Goal: Task Accomplishment & Management: Manage account settings

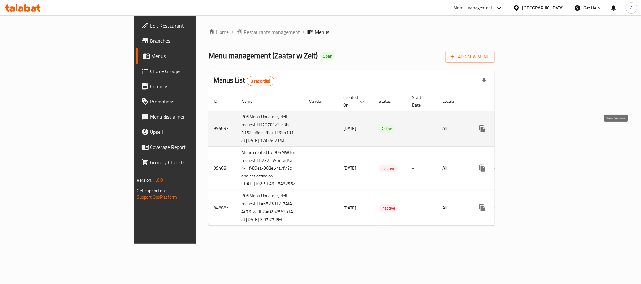
click at [531, 132] on icon "enhanced table" at bounding box center [528, 129] width 6 height 6
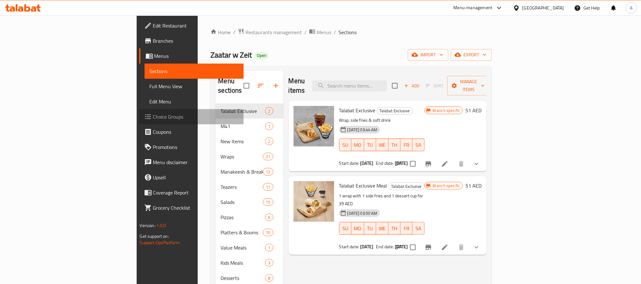
click at [139, 121] on link "Choice Groups" at bounding box center [191, 116] width 104 height 15
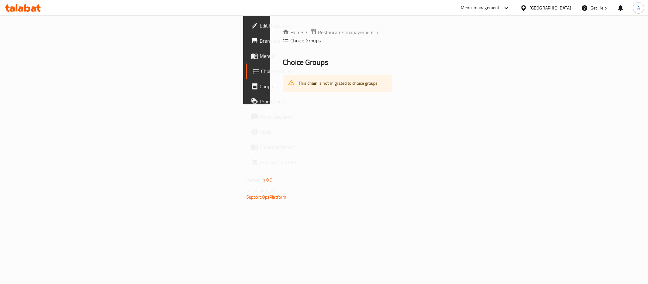
click at [260, 54] on span "Menus" at bounding box center [303, 56] width 87 height 8
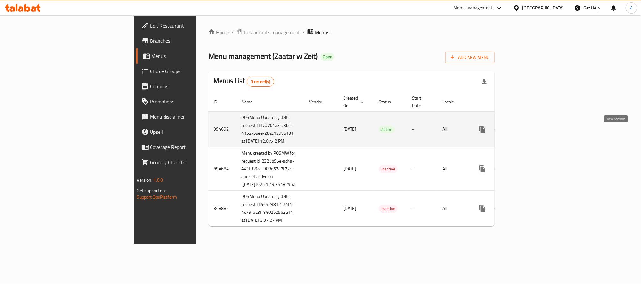
click at [532, 133] on icon "enhanced table" at bounding box center [528, 130] width 8 height 8
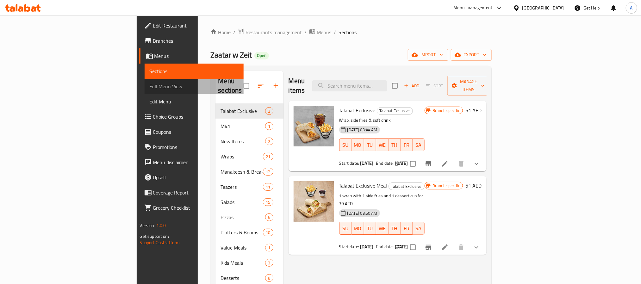
click at [150, 87] on span "Full Menu View" at bounding box center [194, 87] width 89 height 8
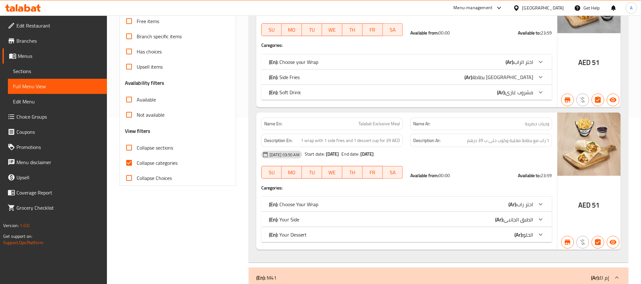
scroll to position [190, 0]
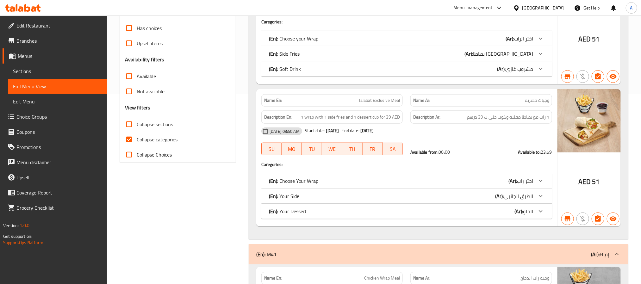
click at [158, 139] on span "Collapse categories" at bounding box center [157, 140] width 41 height 8
click at [137, 139] on input "Collapse categories" at bounding box center [128, 139] width 15 height 15
checkbox input "false"
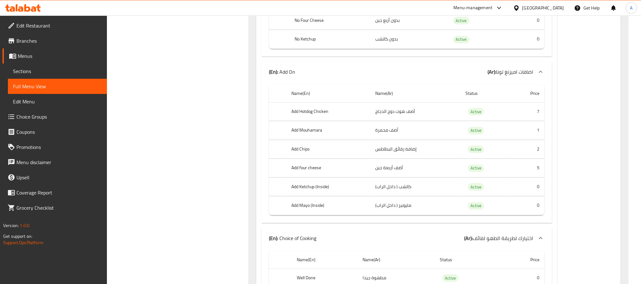
scroll to position [0, 0]
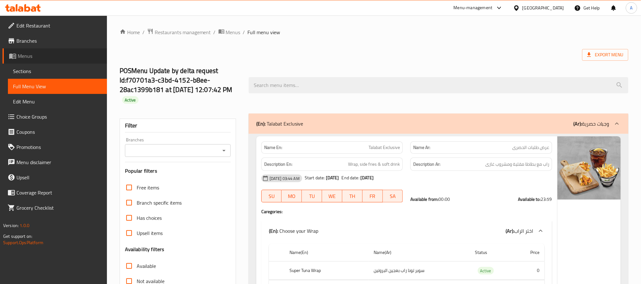
click at [36, 53] on span "Menus" at bounding box center [60, 56] width 84 height 8
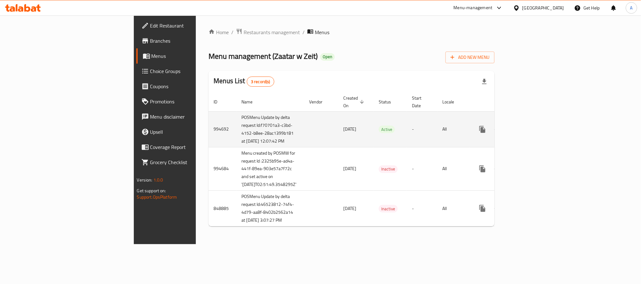
click at [532, 133] on icon "enhanced table" at bounding box center [528, 130] width 8 height 8
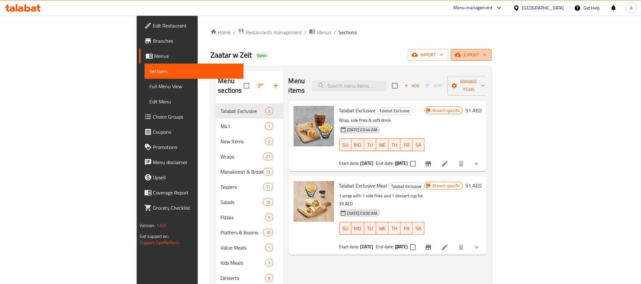
click at [486, 56] on span "export" at bounding box center [471, 55] width 31 height 8
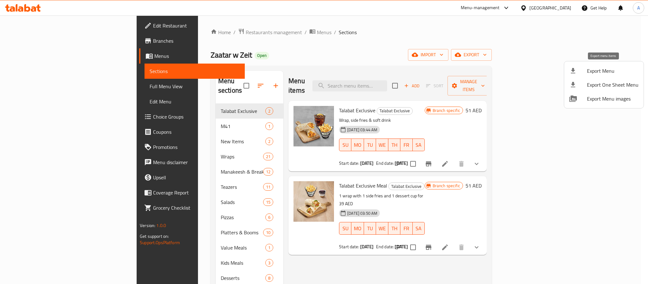
click at [615, 72] on span "Export Menu" at bounding box center [613, 71] width 52 height 8
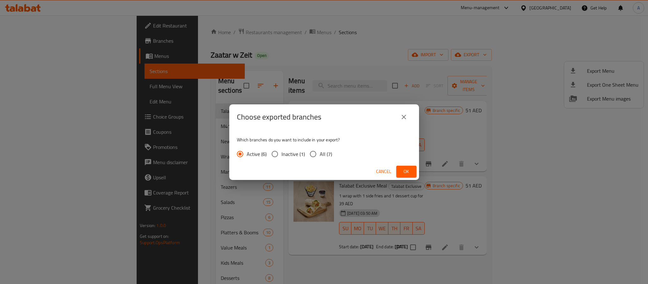
drag, startPoint x: 330, startPoint y: 156, endPoint x: 339, endPoint y: 156, distance: 8.9
click at [330, 156] on span "All (7)" at bounding box center [326, 154] width 12 height 8
click at [320, 156] on input "All (7)" at bounding box center [312, 153] width 13 height 13
radio input "true"
click at [412, 172] on button "Ok" at bounding box center [406, 172] width 20 height 12
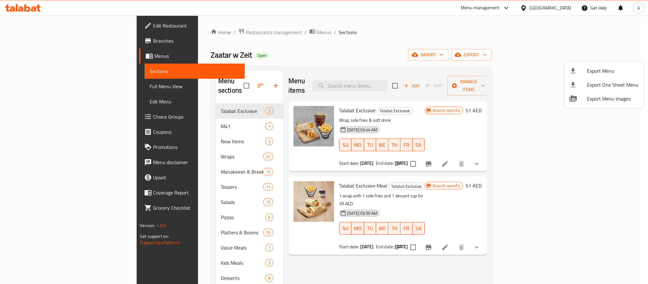
drag, startPoint x: 158, startPoint y: 41, endPoint x: 67, endPoint y: 46, distance: 90.9
click at [158, 41] on div at bounding box center [324, 142] width 648 height 284
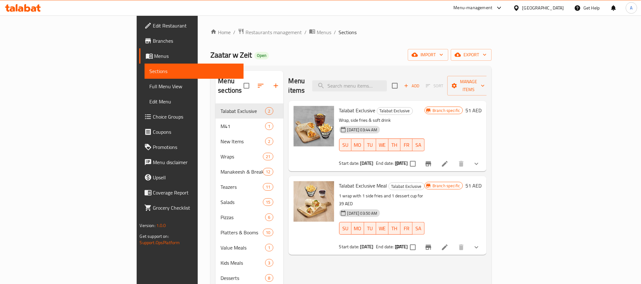
click at [153, 42] on span "Branches" at bounding box center [195, 41] width 85 height 8
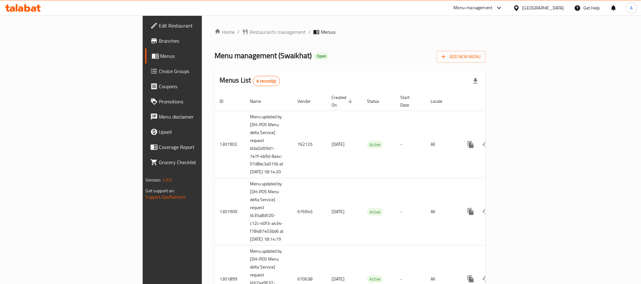
click at [159, 24] on span "Edit Restaurant" at bounding box center [201, 26] width 85 height 8
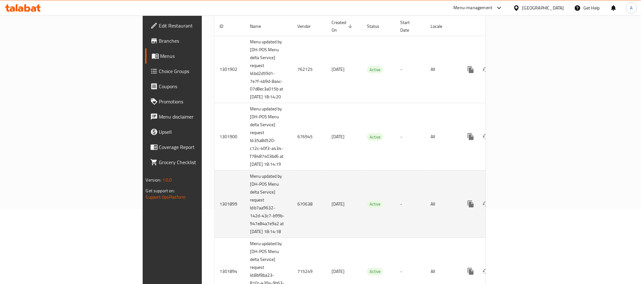
scroll to position [142, 0]
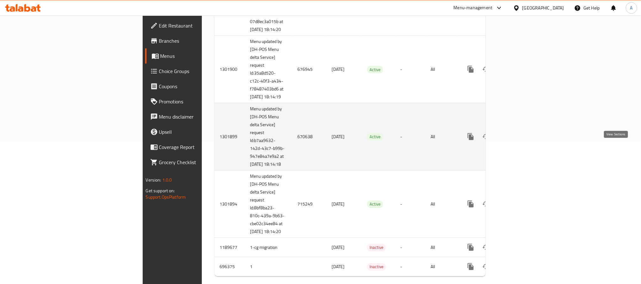
click at [520, 140] on icon "enhanced table" at bounding box center [516, 137] width 8 height 8
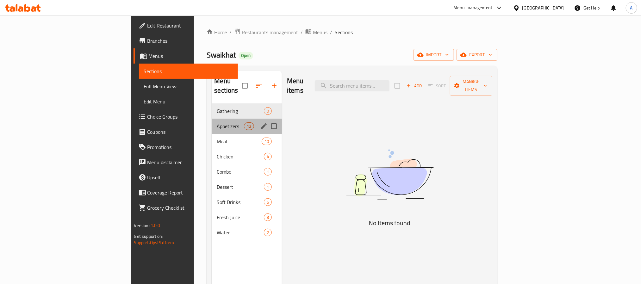
click at [212, 119] on div "Appetizers 12" at bounding box center [247, 126] width 70 height 15
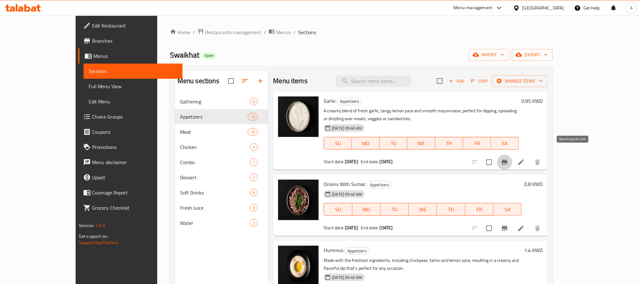
click at [508, 158] on icon "Branch-specific-item" at bounding box center [505, 162] width 8 height 8
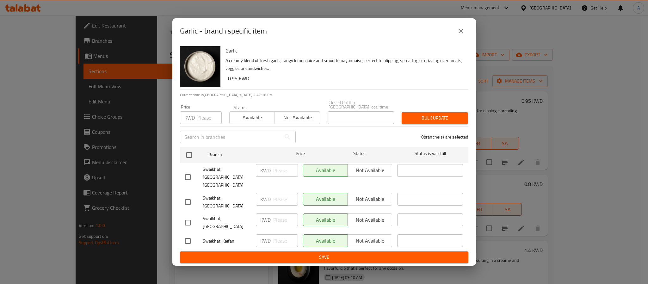
click at [466, 39] on button "close" at bounding box center [460, 30] width 15 height 15
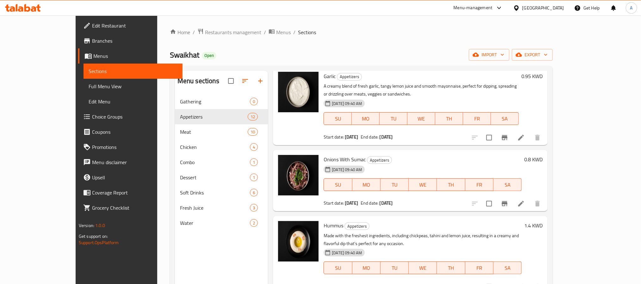
scroll to position [47, 0]
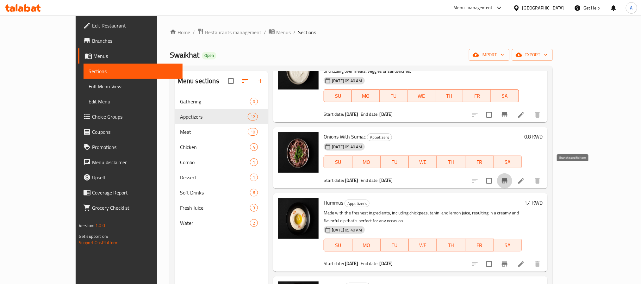
click at [508, 177] on icon "Branch-specific-item" at bounding box center [505, 181] width 8 height 8
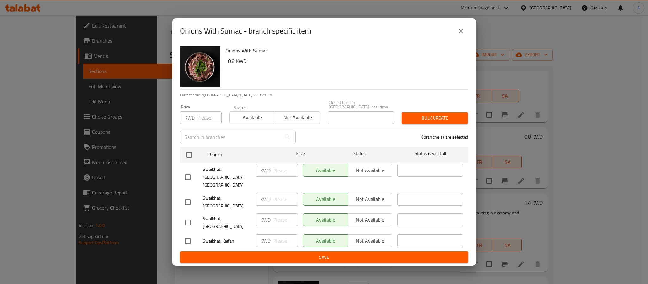
click at [466, 39] on button "close" at bounding box center [460, 30] width 15 height 15
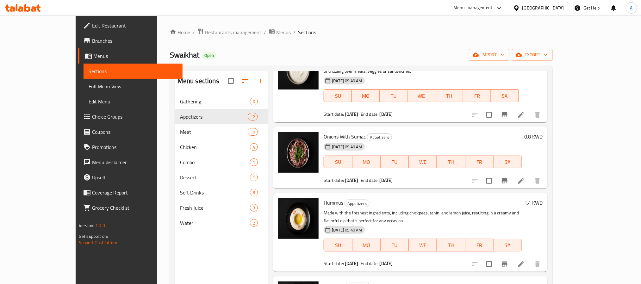
scroll to position [142, 0]
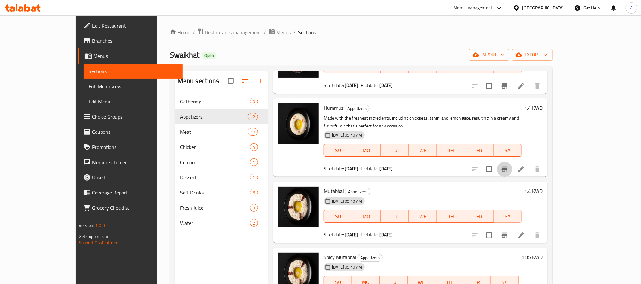
click at [507, 167] on icon "Branch-specific-item" at bounding box center [505, 169] width 6 height 5
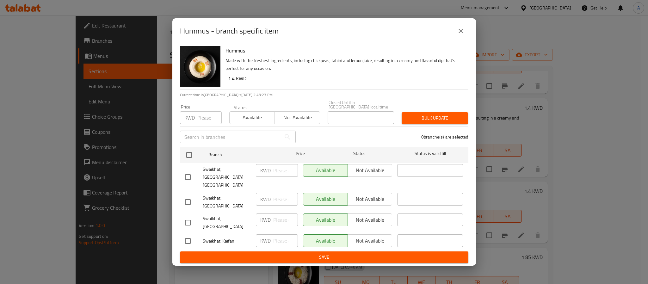
click at [455, 39] on button "close" at bounding box center [460, 30] width 15 height 15
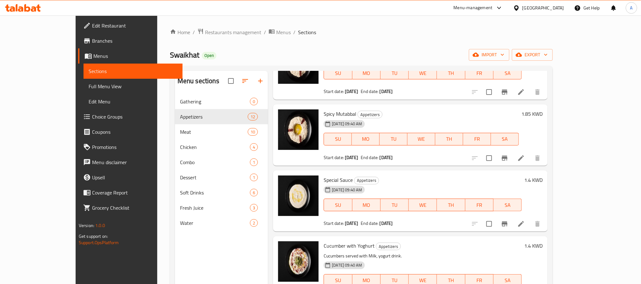
scroll to position [332, 0]
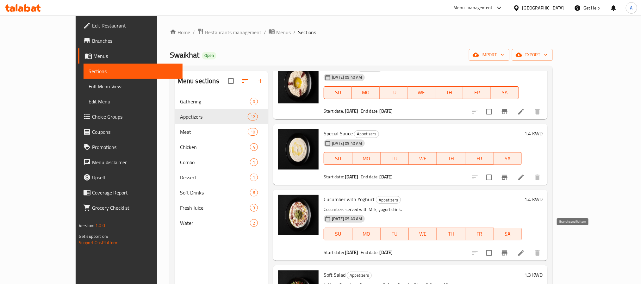
click at [512, 245] on button "Branch-specific-item" at bounding box center [504, 252] width 15 height 15
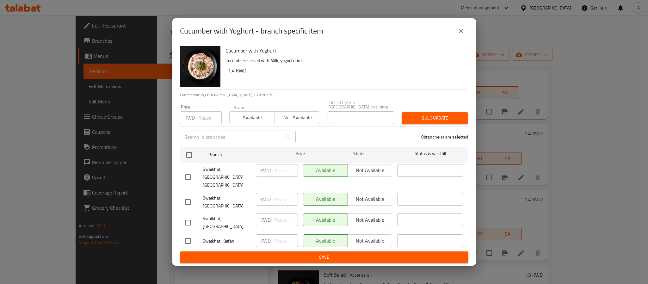
click at [457, 35] on icon "close" at bounding box center [461, 31] width 8 height 8
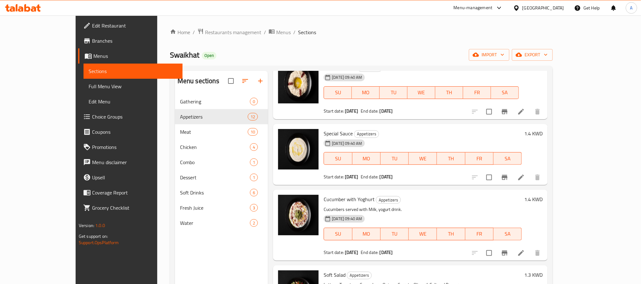
click at [324, 129] on span "Special Sauce" at bounding box center [338, 133] width 29 height 9
copy h6 "Special Sauce"
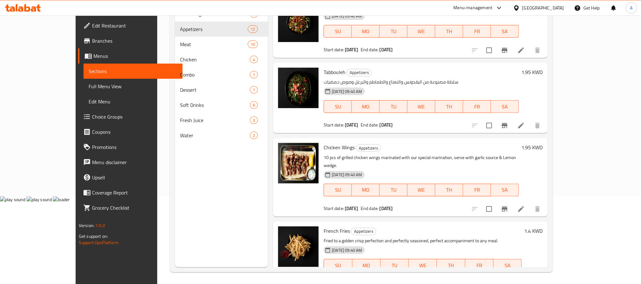
scroll to position [89, 0]
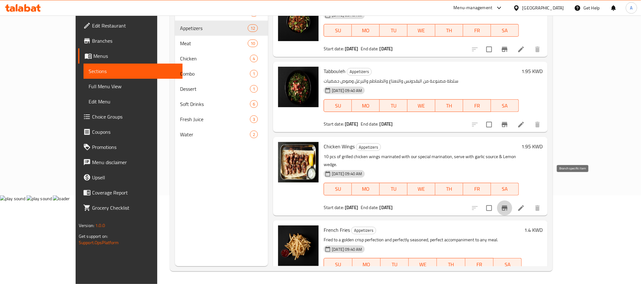
click at [508, 204] on icon "Branch-specific-item" at bounding box center [505, 208] width 8 height 8
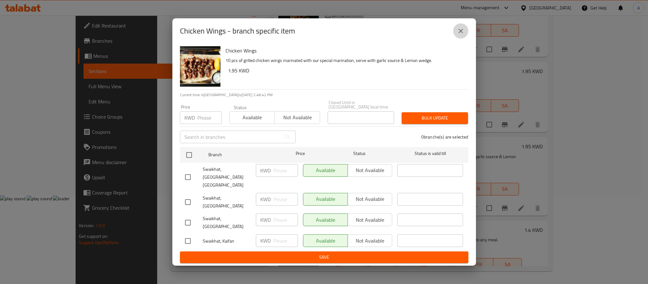
click at [458, 35] on icon "close" at bounding box center [461, 31] width 8 height 8
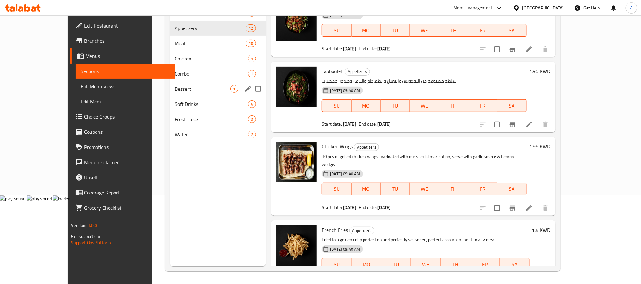
click at [170, 94] on div "Dessert 1" at bounding box center [218, 88] width 96 height 15
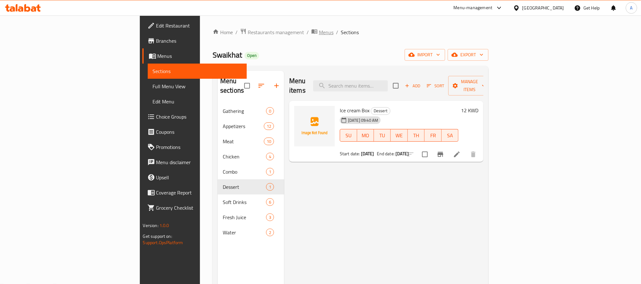
click at [319, 34] on span "Menus" at bounding box center [326, 32] width 15 height 8
